Goal: Task Accomplishment & Management: Use online tool/utility

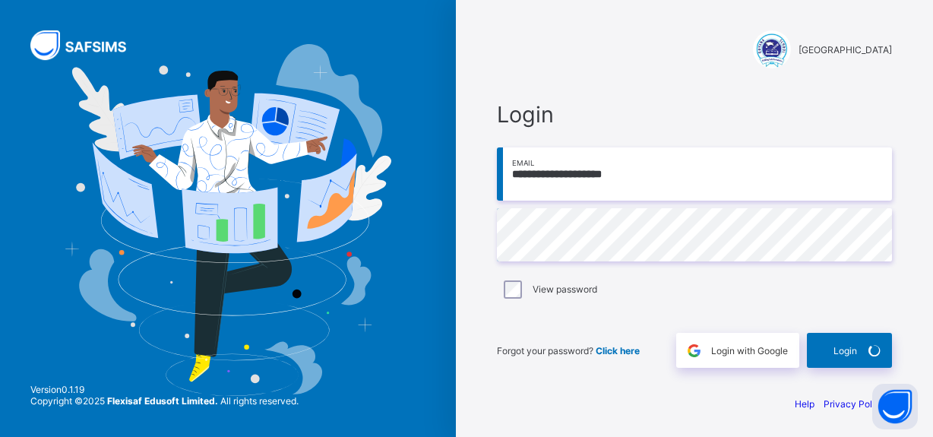
scroll to position [2, 0]
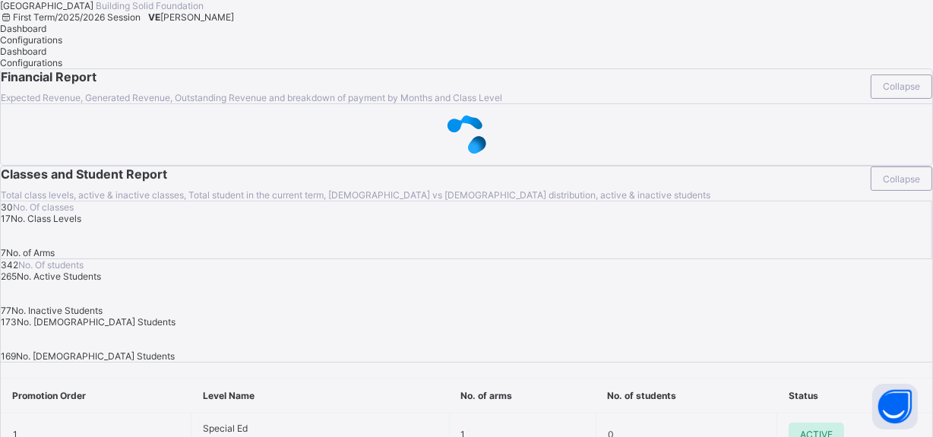
click at [234, 23] on span "[PERSON_NAME]" at bounding box center [197, 16] width 74 height 11
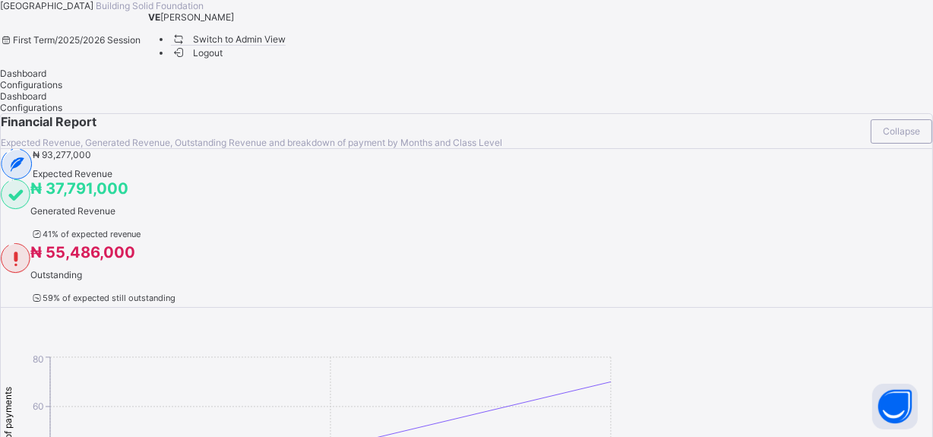
click at [286, 47] on span "Switch to Admin View" at bounding box center [228, 39] width 115 height 16
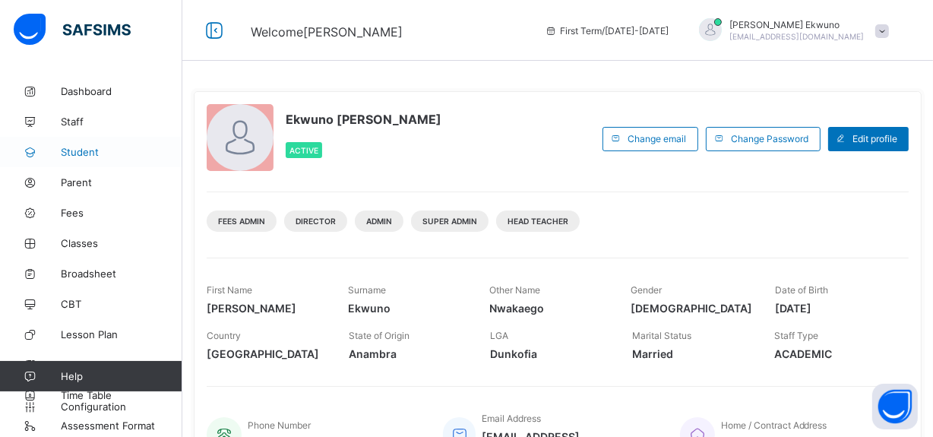
click at [65, 141] on link "Student" at bounding box center [91, 152] width 182 height 30
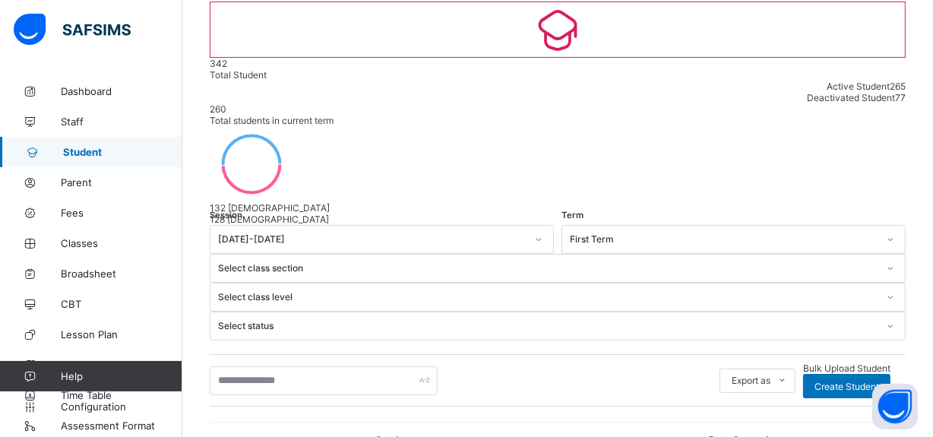
scroll to position [129, 0]
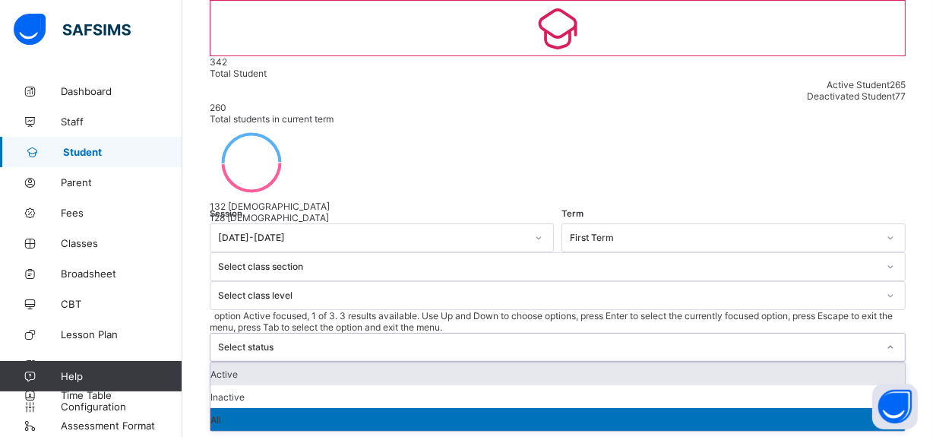
click at [886, 340] on icon at bounding box center [890, 347] width 9 height 15
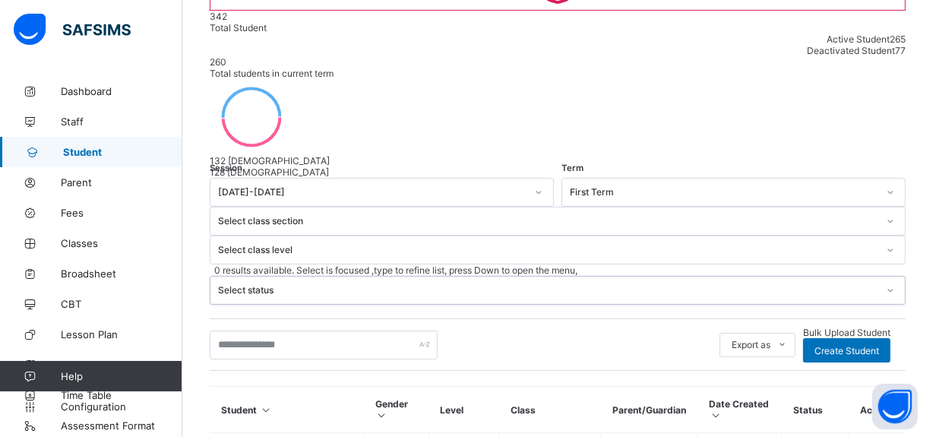
scroll to position [174, 0]
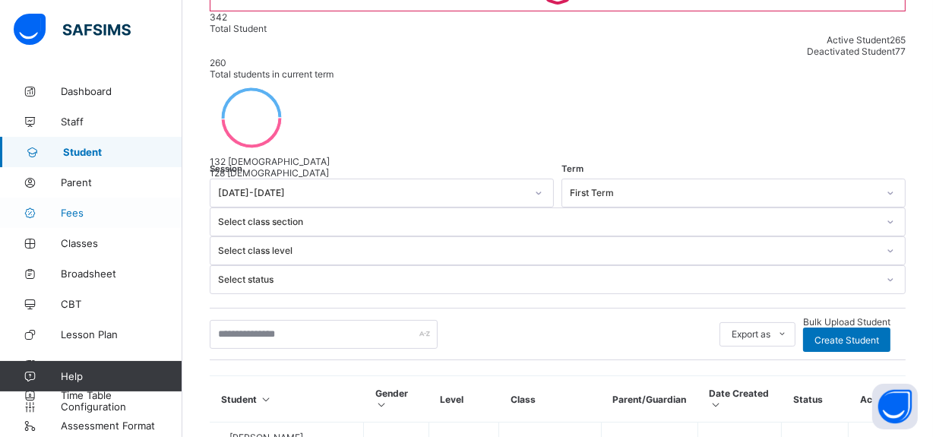
click at [68, 207] on span "Fees" at bounding box center [122, 213] width 122 height 12
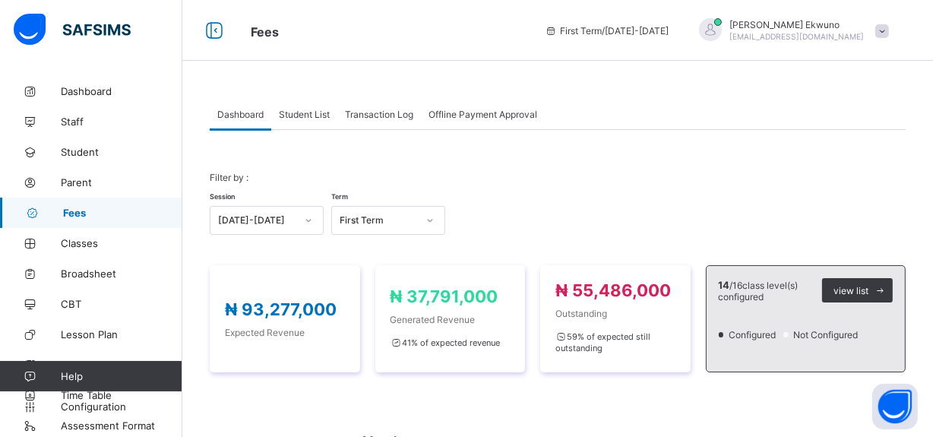
click at [302, 115] on span "Student List" at bounding box center [304, 114] width 51 height 11
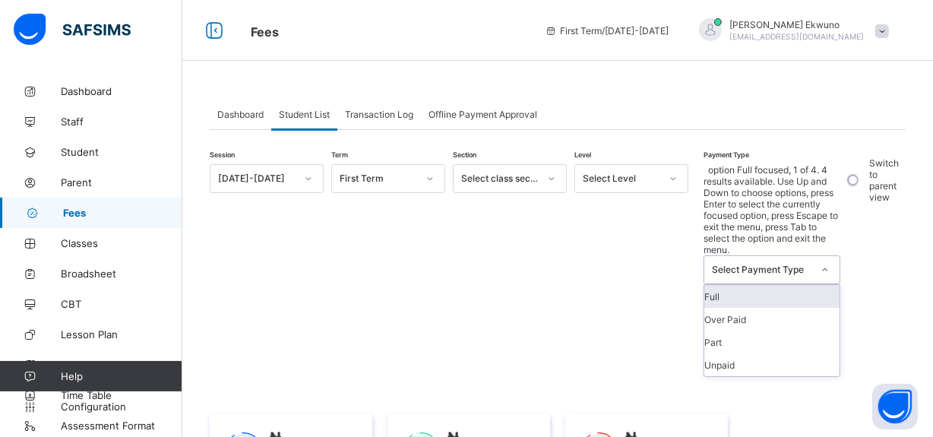
click at [801, 256] on div "Select Payment Type" at bounding box center [757, 269] width 106 height 27
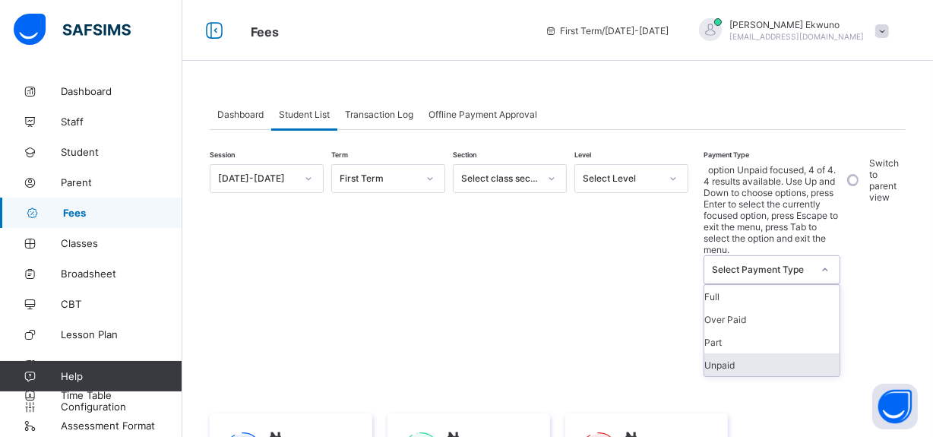
click at [754, 353] on div "Unpaid" at bounding box center [771, 364] width 135 height 23
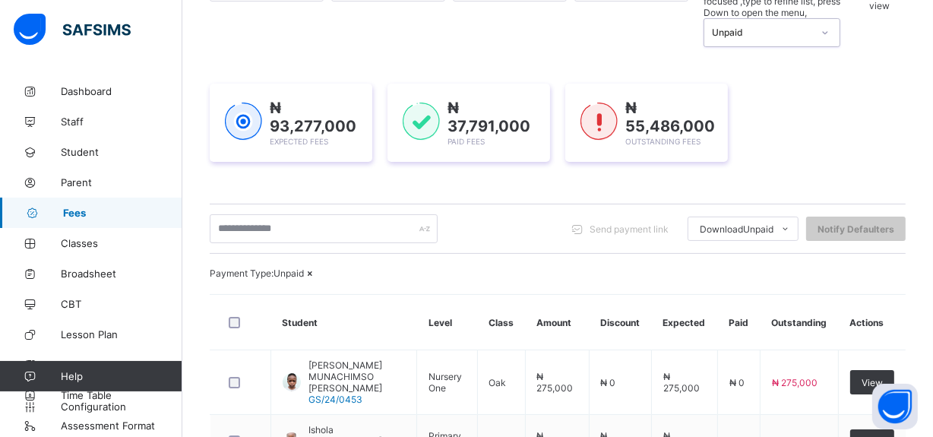
scroll to position [245, 0]
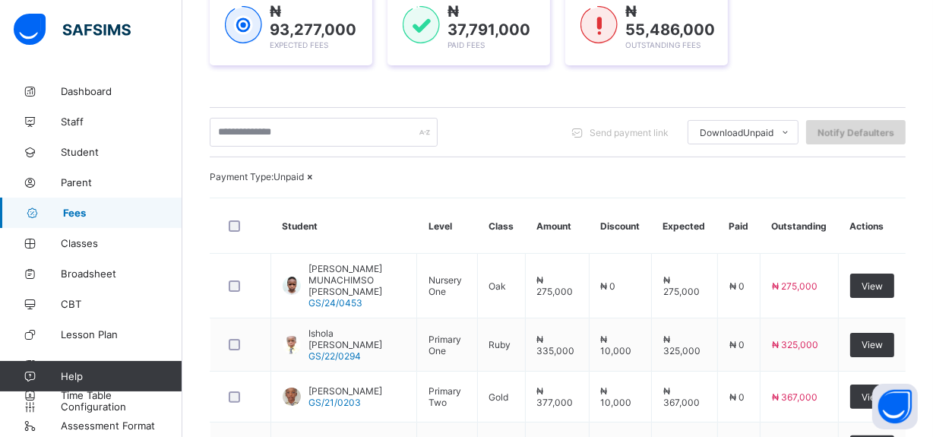
click at [862, 132] on span "Notify Defaulters" at bounding box center [855, 132] width 77 height 11
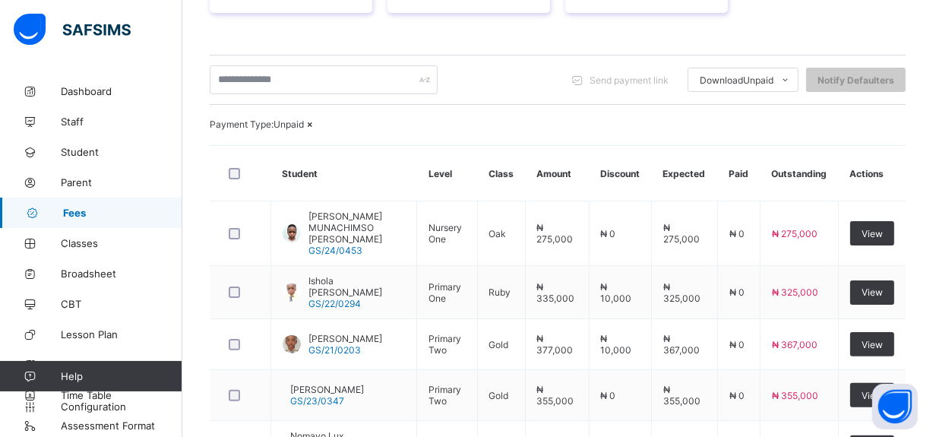
scroll to position [310, 0]
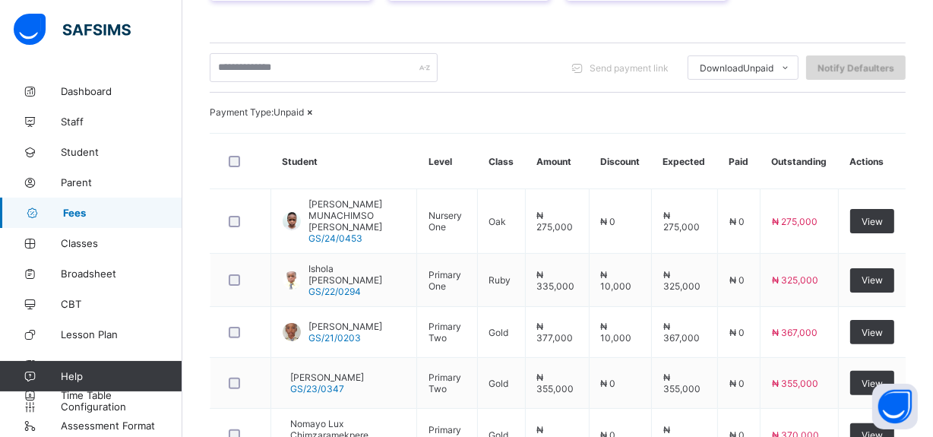
click at [865, 69] on span "Notify Defaulters" at bounding box center [855, 67] width 77 height 11
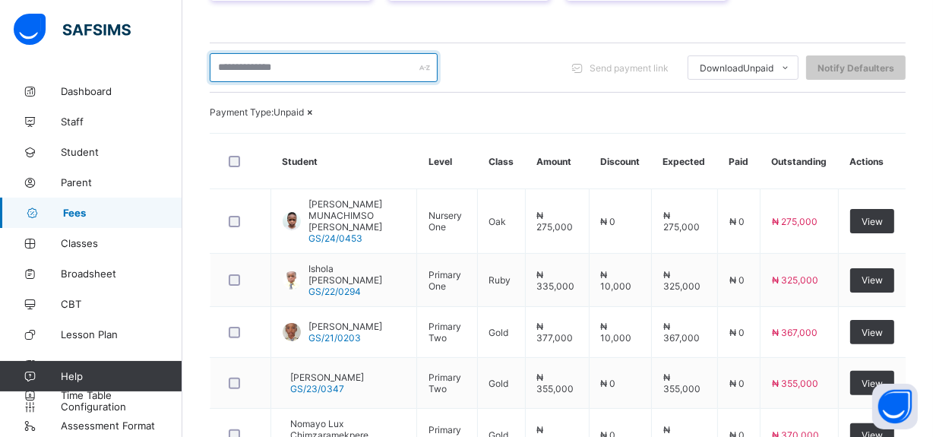
click at [367, 62] on input "text" at bounding box center [324, 67] width 228 height 29
click at [556, 118] on div "Payment Type: Unpaid" at bounding box center [558, 111] width 696 height 11
click at [317, 118] on icon at bounding box center [310, 111] width 13 height 11
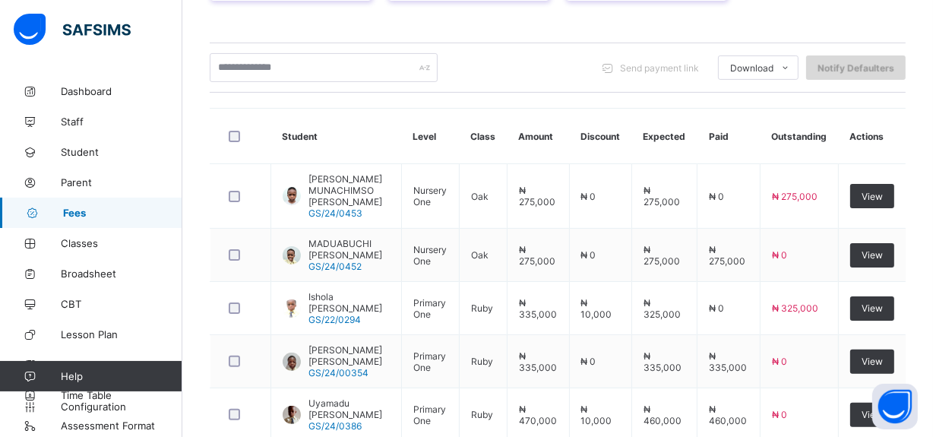
click at [894, 63] on span "Notify Defaulters" at bounding box center [855, 67] width 77 height 11
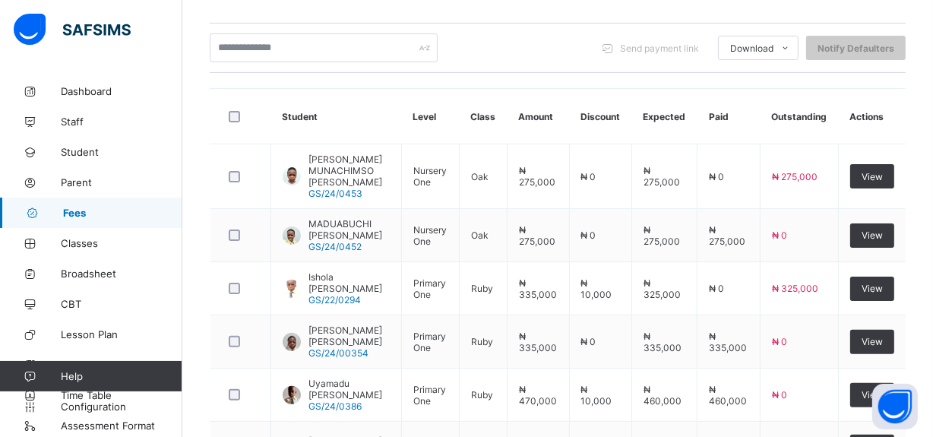
scroll to position [337, 0]
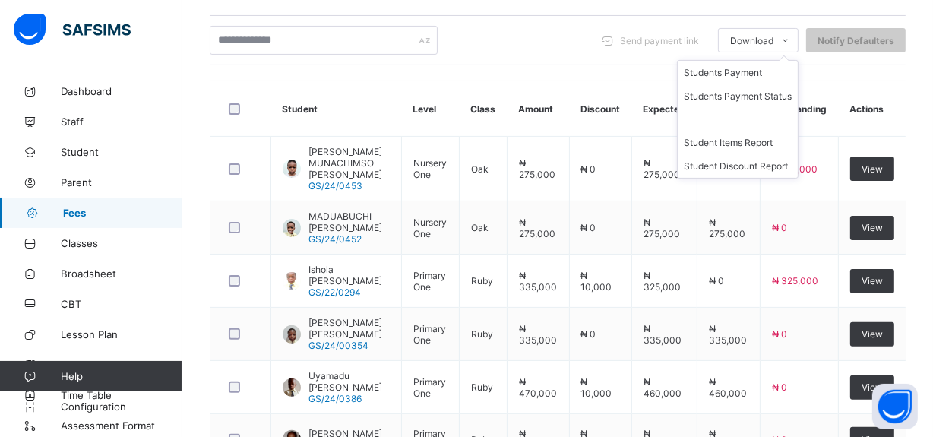
click at [789, 60] on ul "Students Payment Students Payment Status Student Items Report Student Discount …" at bounding box center [738, 119] width 122 height 119
click at [783, 96] on li "Students Payment Status" at bounding box center [738, 96] width 120 height 24
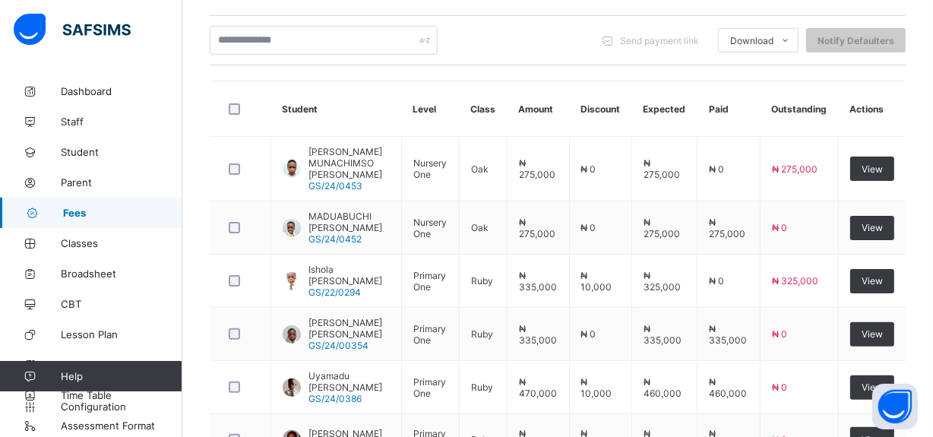
scroll to position [0, 0]
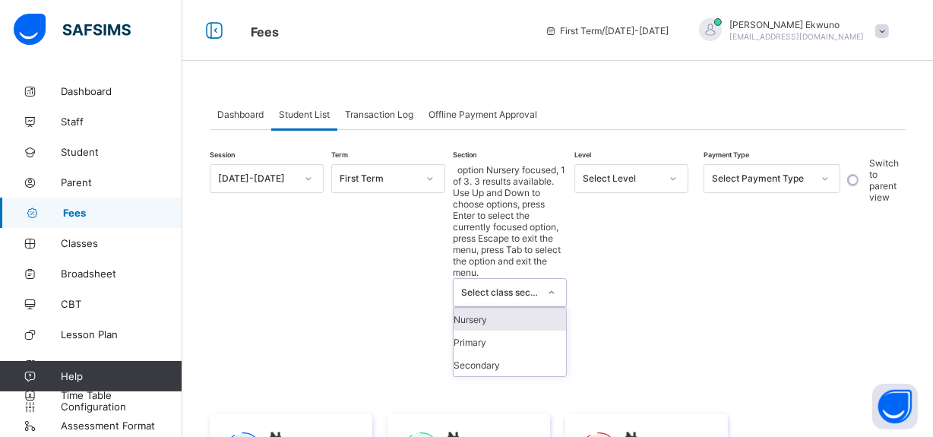
click at [555, 285] on icon at bounding box center [551, 292] width 9 height 15
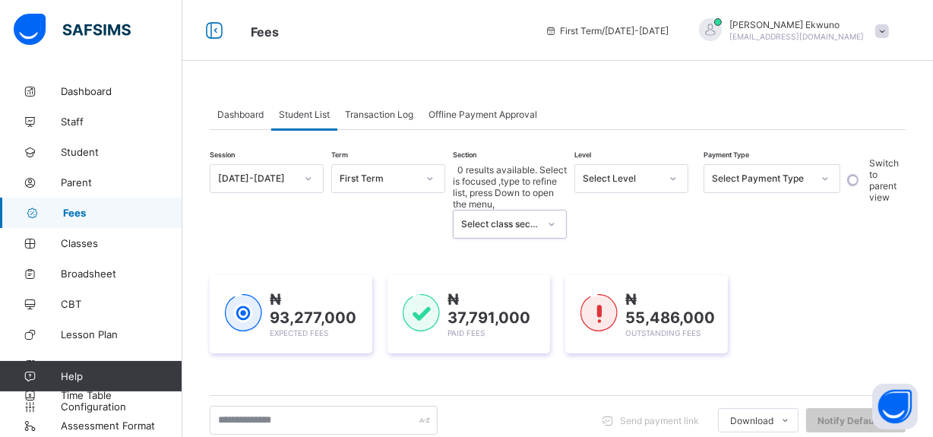
click at [555, 217] on icon at bounding box center [551, 224] width 9 height 15
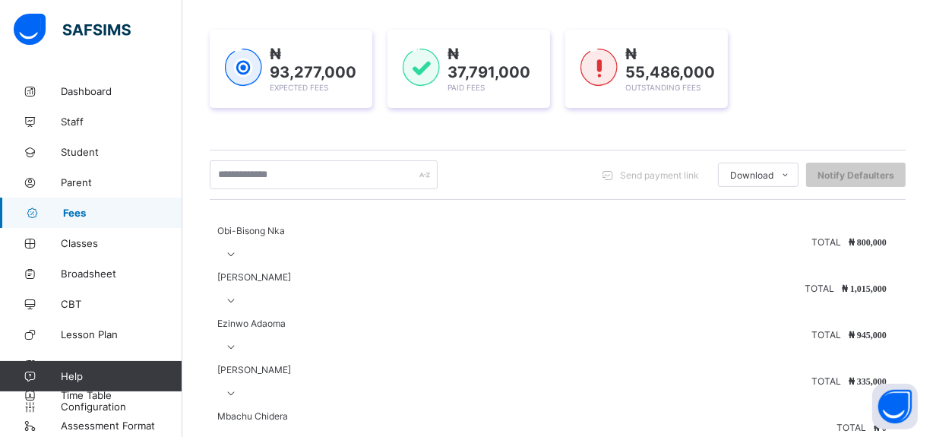
scroll to position [317, 0]
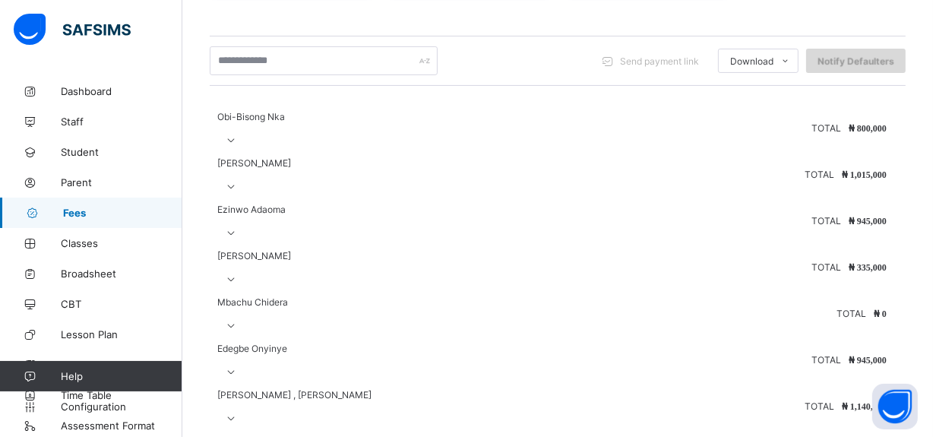
click at [880, 59] on span "Notify Defaulters" at bounding box center [855, 60] width 77 height 11
